Goal: Obtain resource: Obtain resource

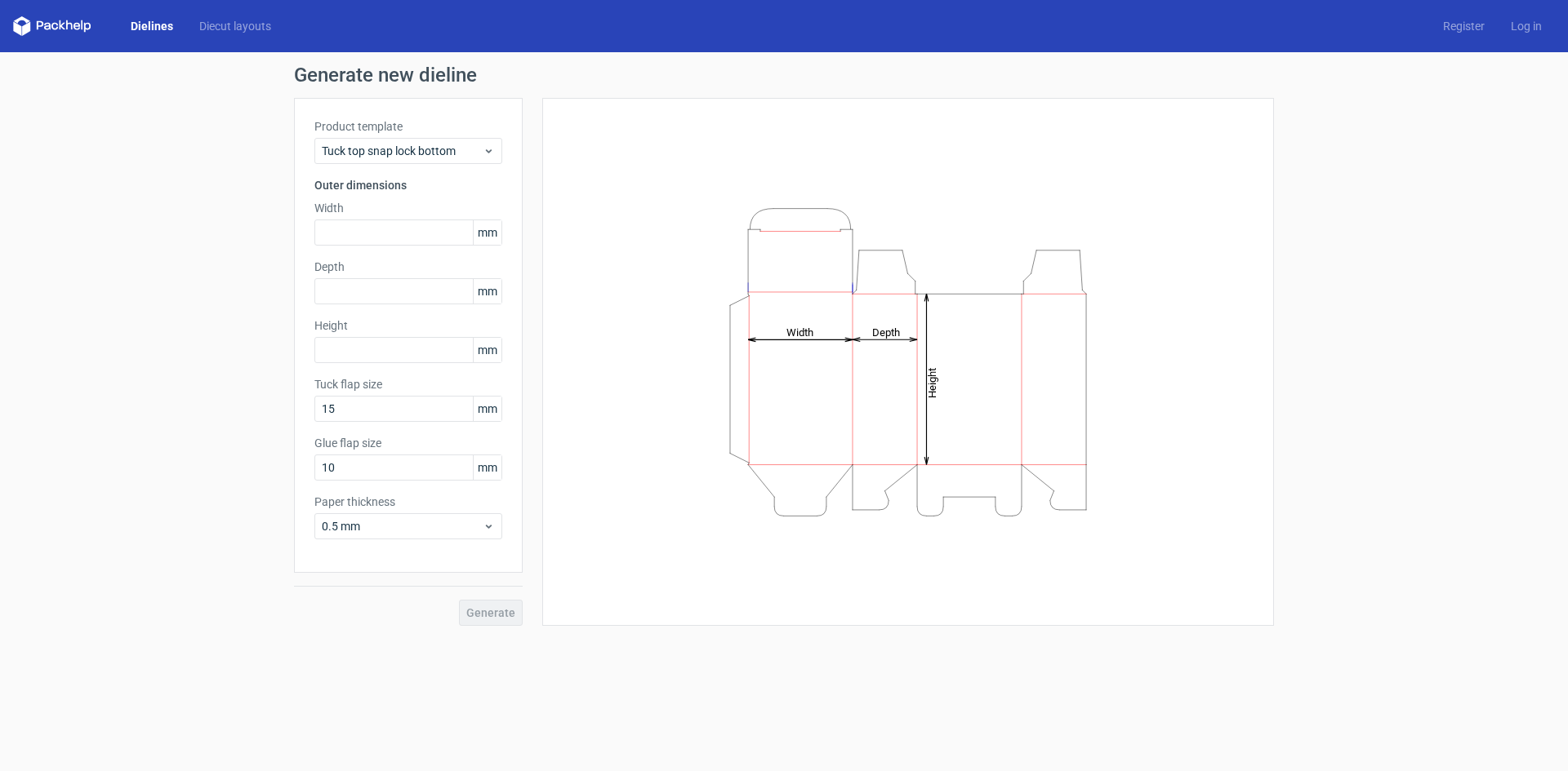
click at [494, 136] on div "Product template Tuck top snap lock bottom" at bounding box center [408, 140] width 188 height 46
click at [479, 150] on span "Tuck top snap lock bottom" at bounding box center [402, 151] width 161 height 17
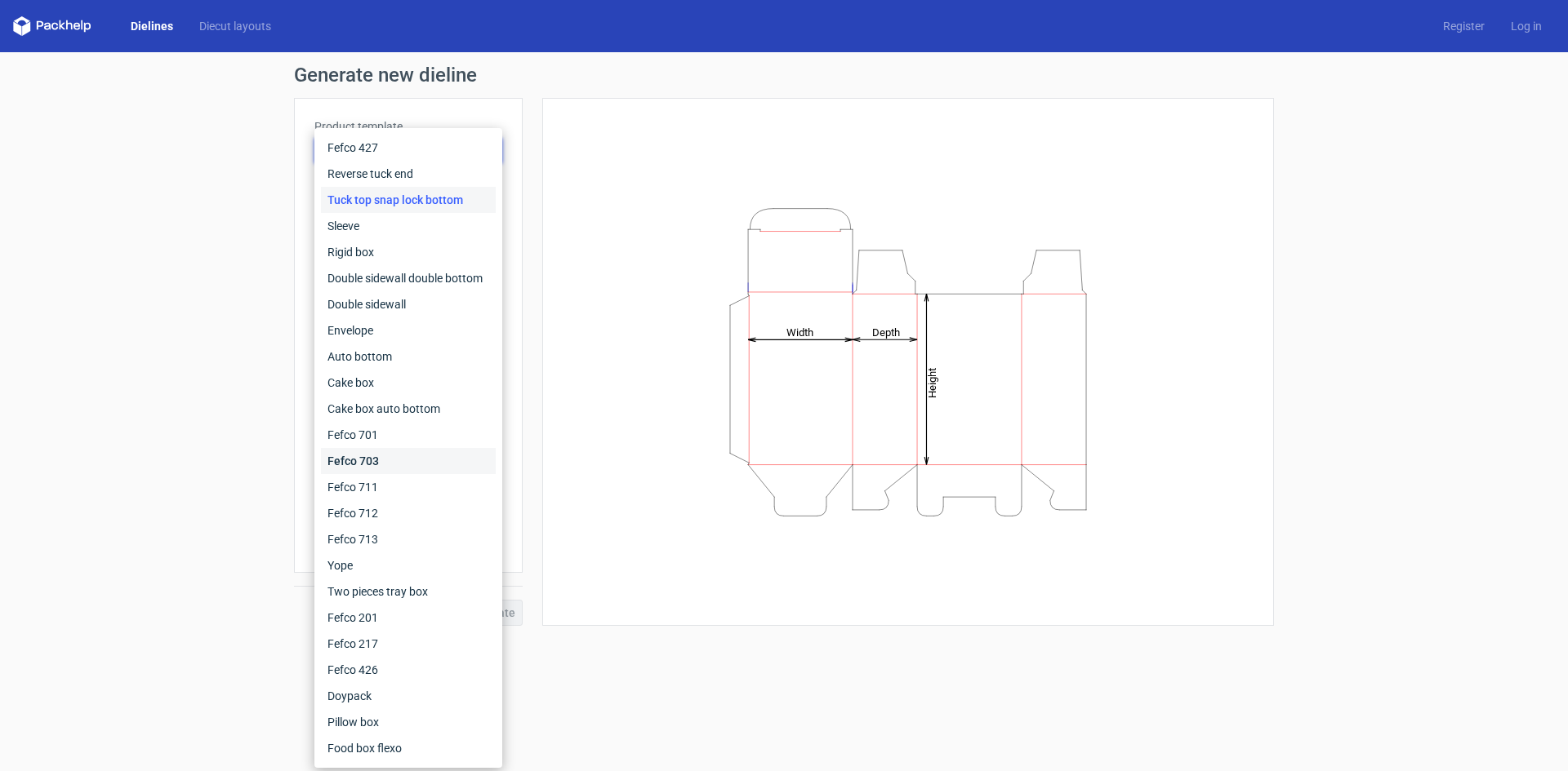
click at [366, 450] on div "Fefco 703" at bounding box center [408, 461] width 175 height 26
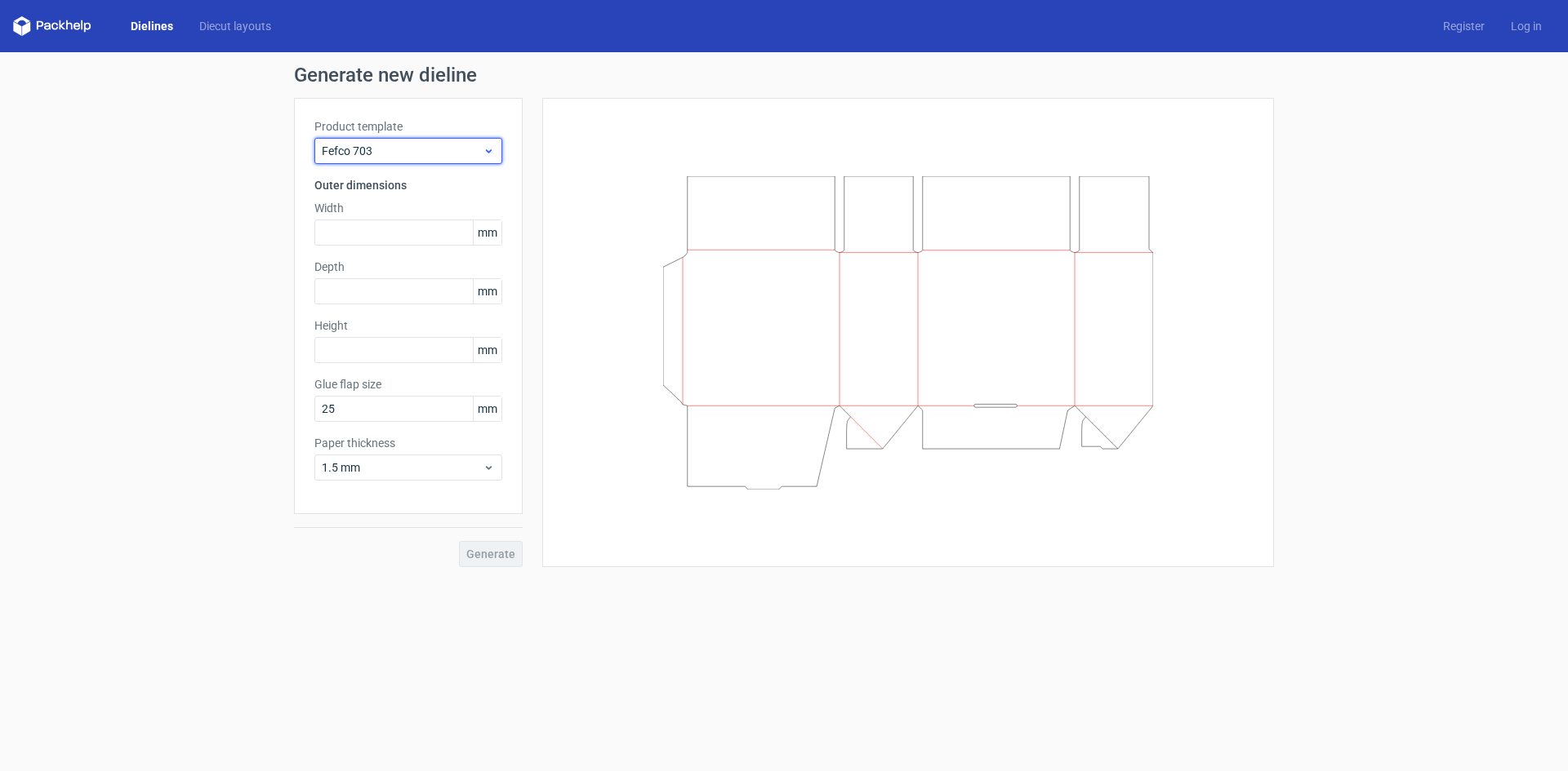
click at [481, 160] on div "Fefco 703" at bounding box center [408, 150] width 188 height 26
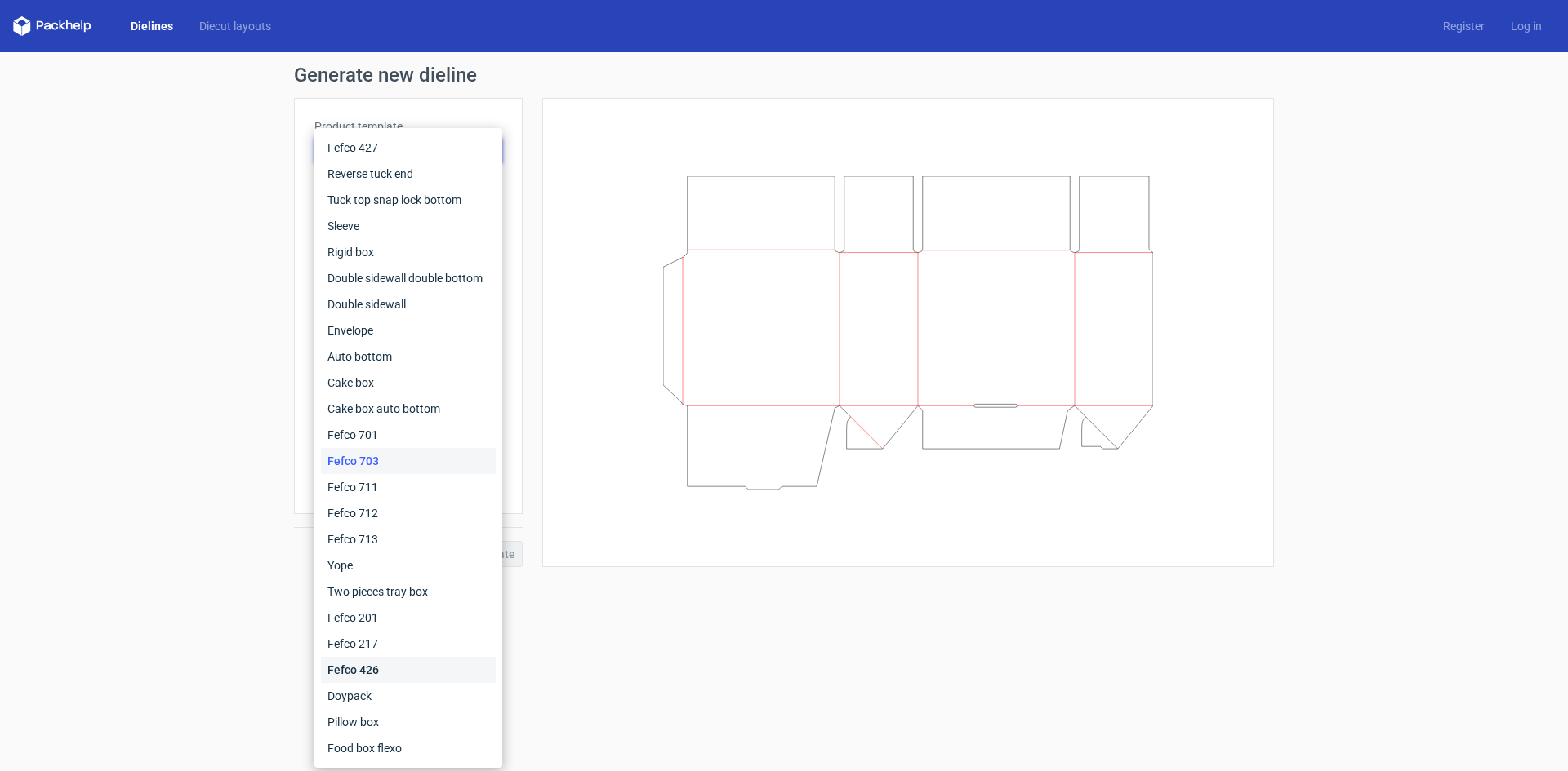
click at [364, 670] on div "Fefco 426" at bounding box center [408, 670] width 175 height 26
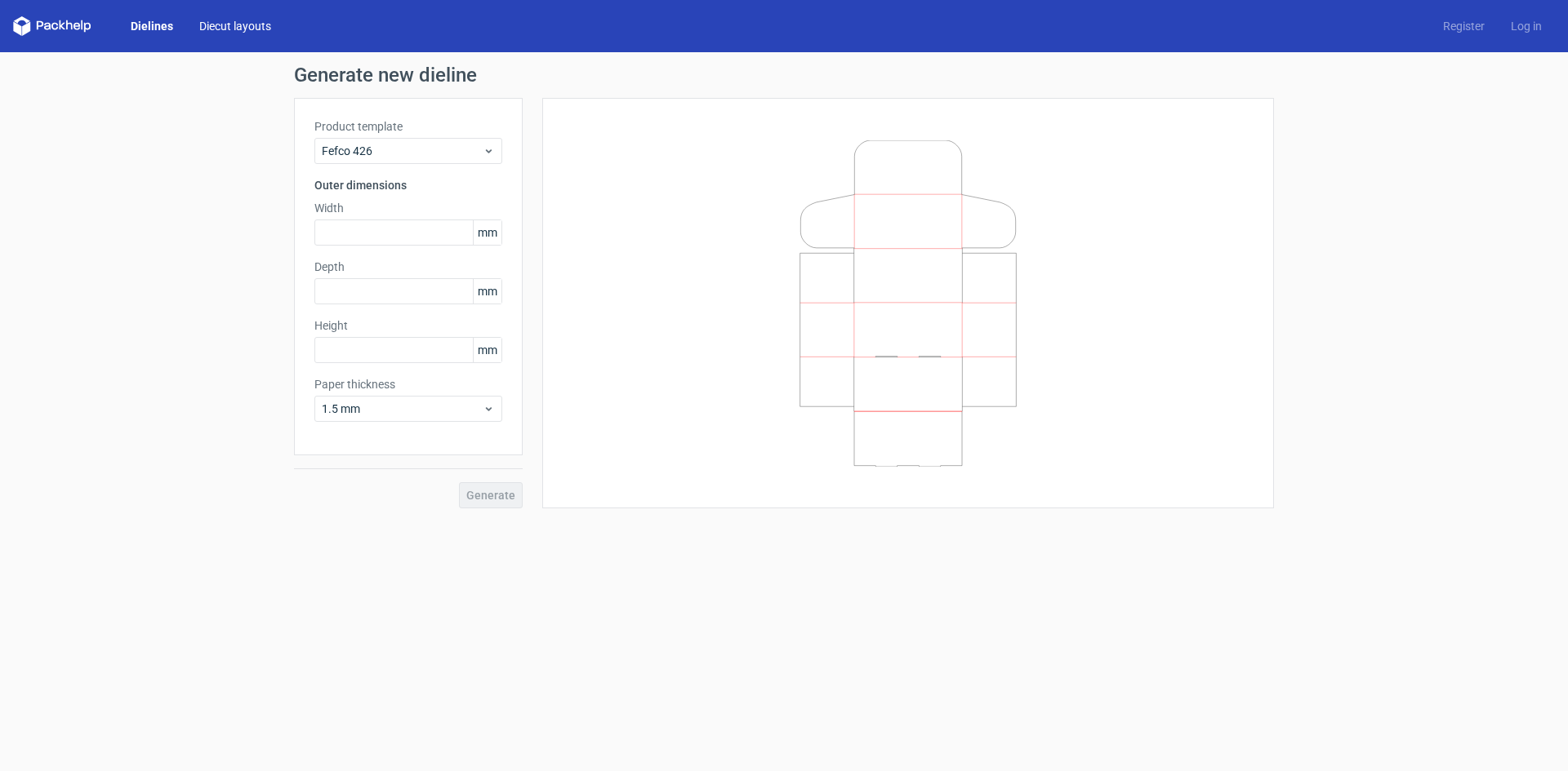
click at [224, 33] on link "Diecut layouts" at bounding box center [234, 26] width 98 height 17
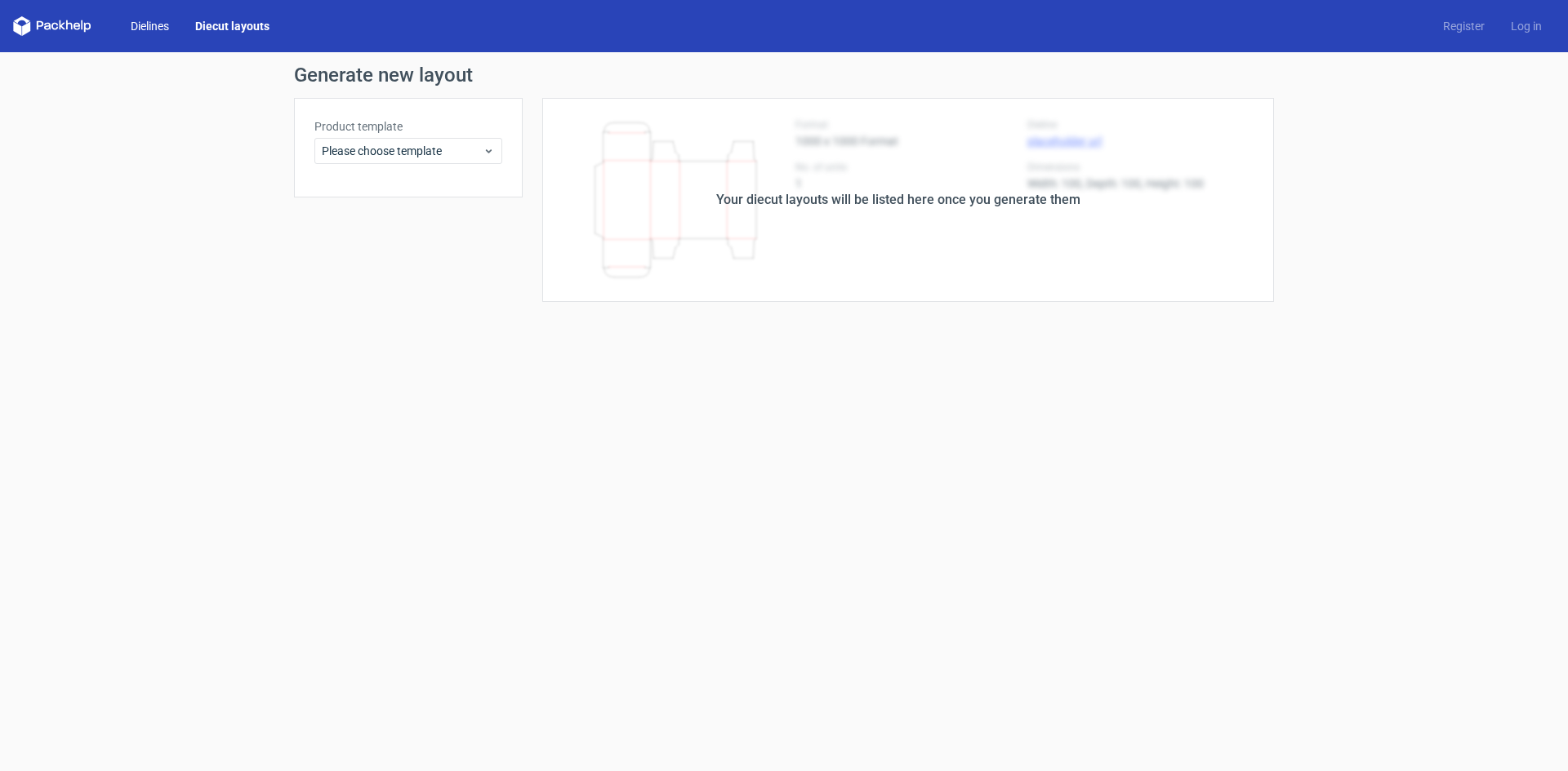
click at [152, 30] on link "Dielines" at bounding box center [149, 26] width 64 height 17
